Goal: Navigation & Orientation: Find specific page/section

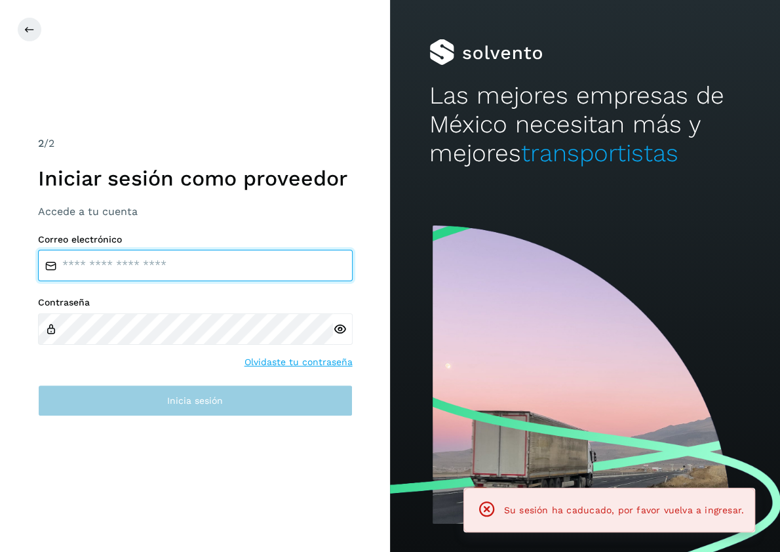
type input "**********"
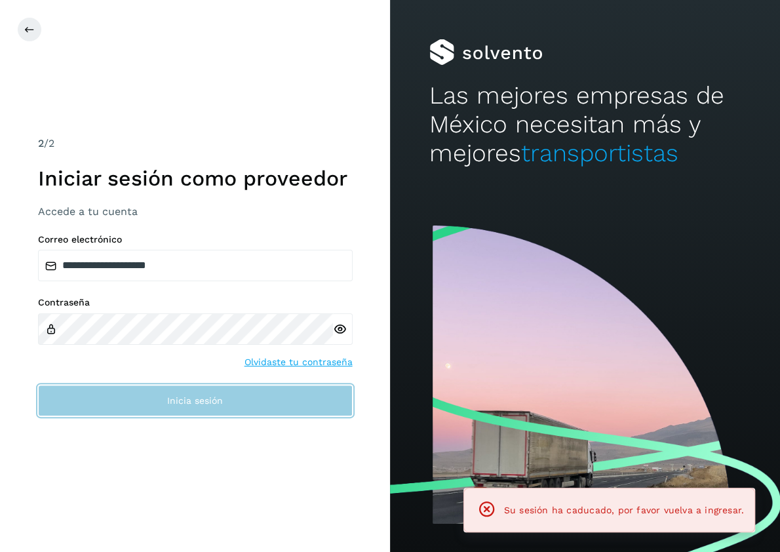
click at [183, 401] on span "Inicia sesión" at bounding box center [195, 400] width 56 height 9
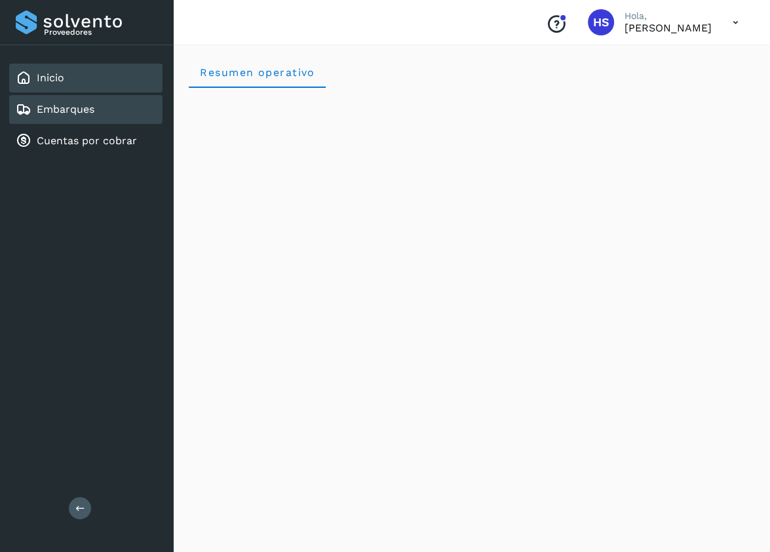
click at [58, 106] on link "Embarques" at bounding box center [66, 109] width 58 height 12
